Goal: Check status: Check status

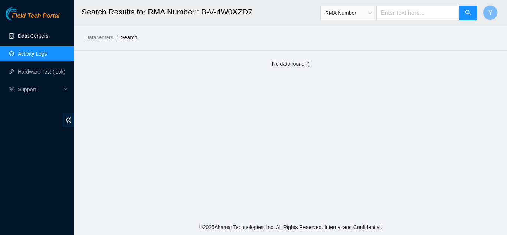
click at [38, 34] on link "Data Centers" at bounding box center [33, 36] width 30 height 6
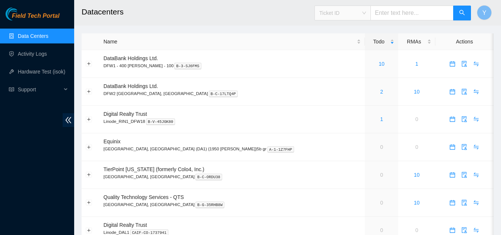
click at [366, 14] on span "Ticket ID" at bounding box center [342, 12] width 47 height 11
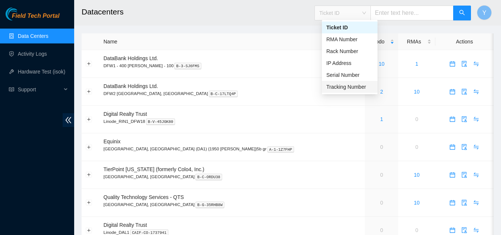
click at [348, 87] on div "Tracking Number" at bounding box center [349, 87] width 47 height 8
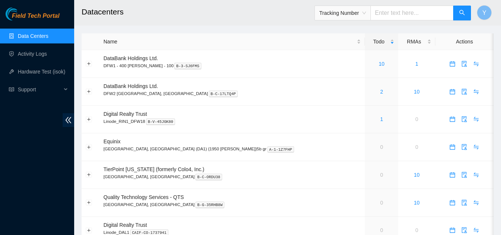
click at [390, 14] on input "text" at bounding box center [412, 13] width 83 height 15
type input "463470042499"
click at [459, 14] on icon "search" at bounding box center [462, 13] width 6 height 6
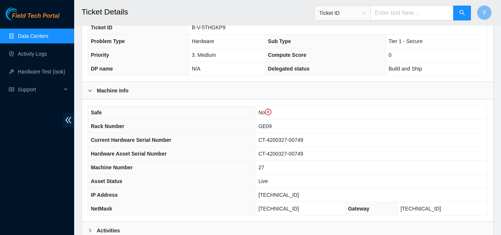
scroll to position [186, 0]
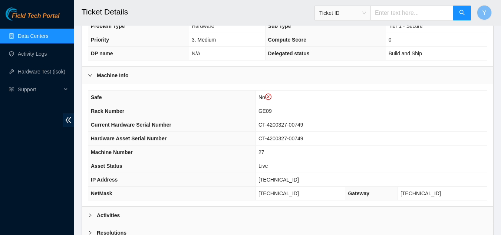
click at [44, 36] on link "Data Centers" at bounding box center [33, 36] width 30 height 6
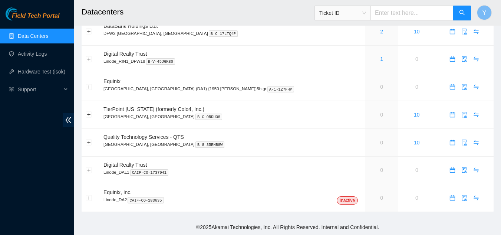
scroll to position [60, 0]
click at [39, 33] on link "Data Centers" at bounding box center [33, 36] width 30 height 6
